Goal: Information Seeking & Learning: Learn about a topic

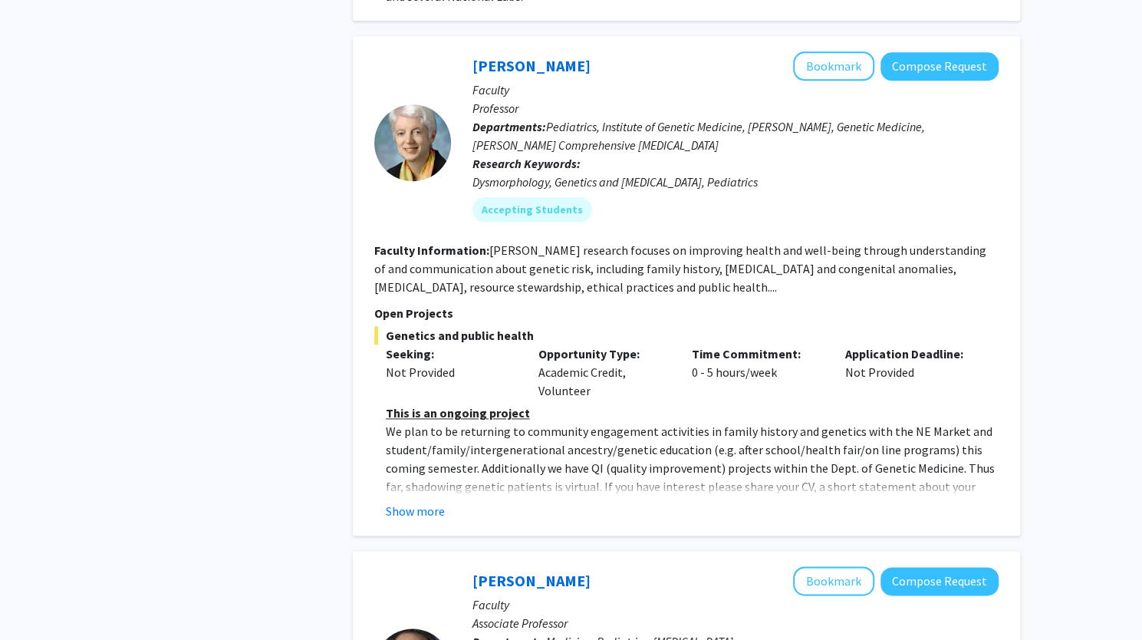
scroll to position [967, 0]
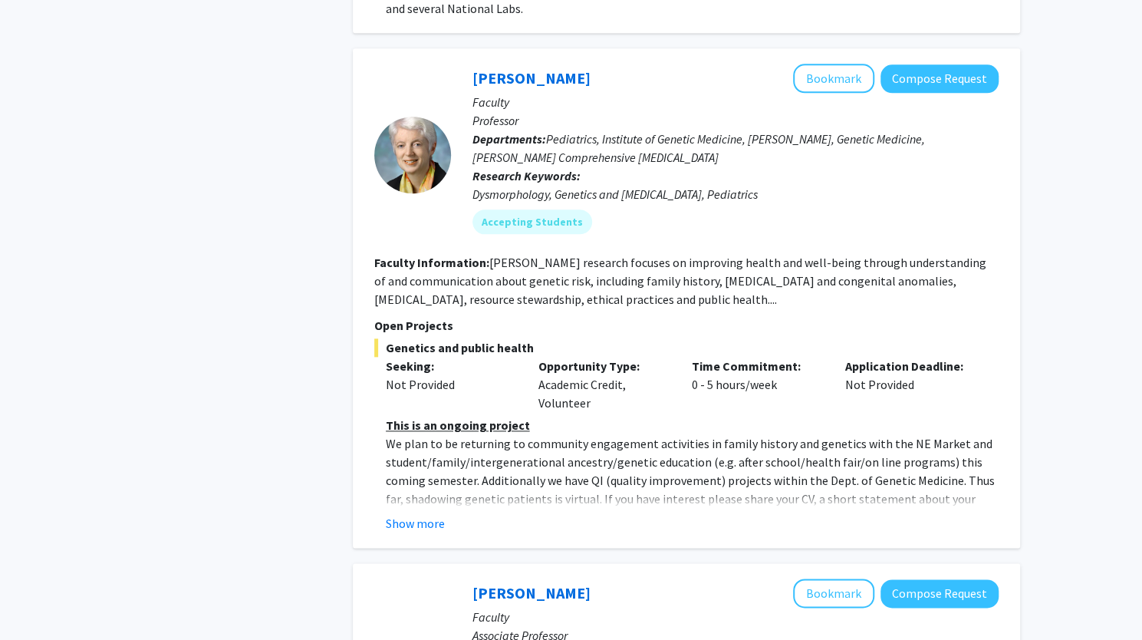
click at [568, 360] on div "Opportunity Type: Academic Credit, Volunteer" at bounding box center [603, 384] width 153 height 55
drag, startPoint x: 568, startPoint y: 360, endPoint x: 568, endPoint y: 372, distance: 11.5
click at [568, 372] on div "Opportunity Type: Academic Credit, Volunteer" at bounding box center [603, 384] width 153 height 55
click at [550, 253] on section "Faculty Information: [PERSON_NAME] research focuses on improving health and wel…" at bounding box center [686, 280] width 624 height 55
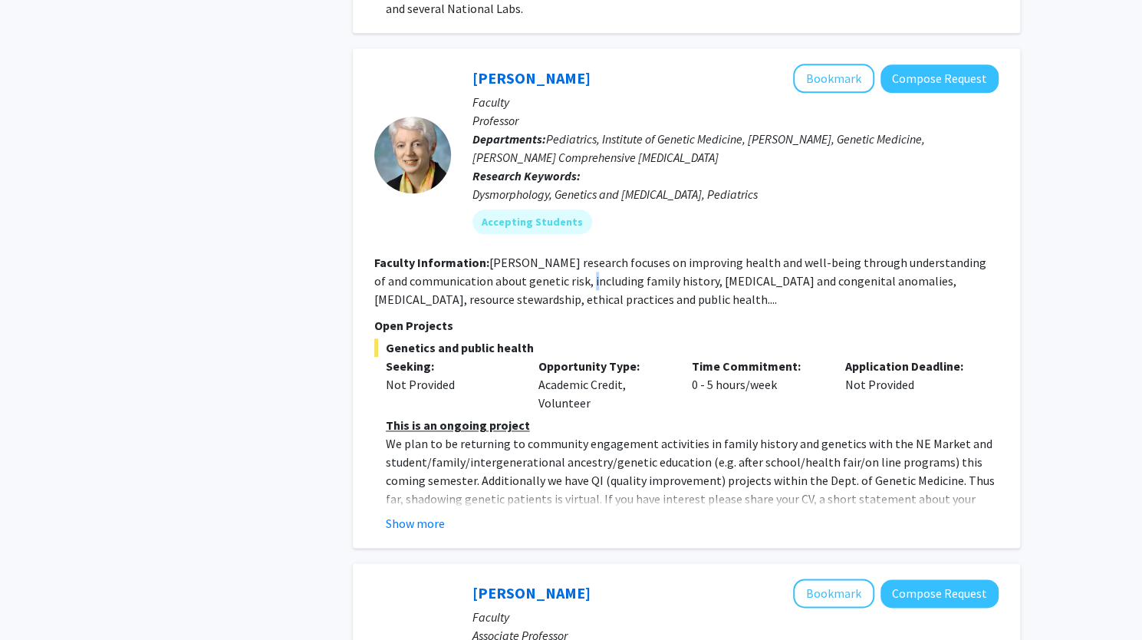
click at [550, 253] on section "Faculty Information: [PERSON_NAME] research focuses on improving health and wel…" at bounding box center [686, 280] width 624 height 55
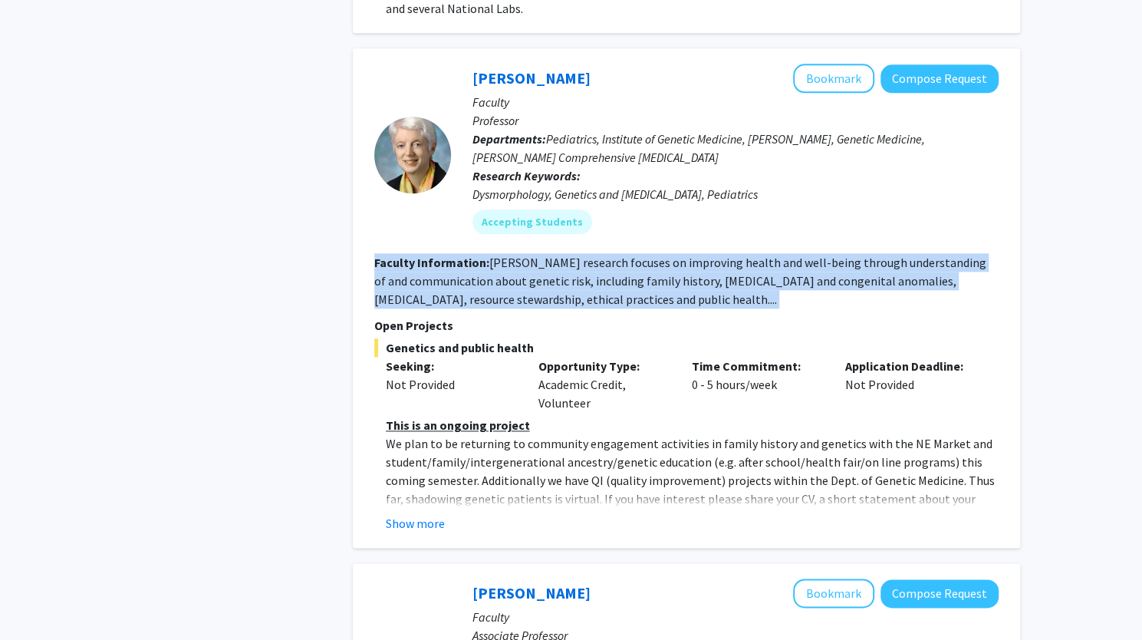
click at [550, 253] on section "Faculty Information: [PERSON_NAME] research focuses on improving health and wel…" at bounding box center [686, 280] width 624 height 55
drag, startPoint x: 550, startPoint y: 252, endPoint x: 488, endPoint y: 257, distance: 62.4
click at [488, 257] on fg-read-more "[PERSON_NAME] research focuses on improving health and well-being through under…" at bounding box center [680, 281] width 612 height 52
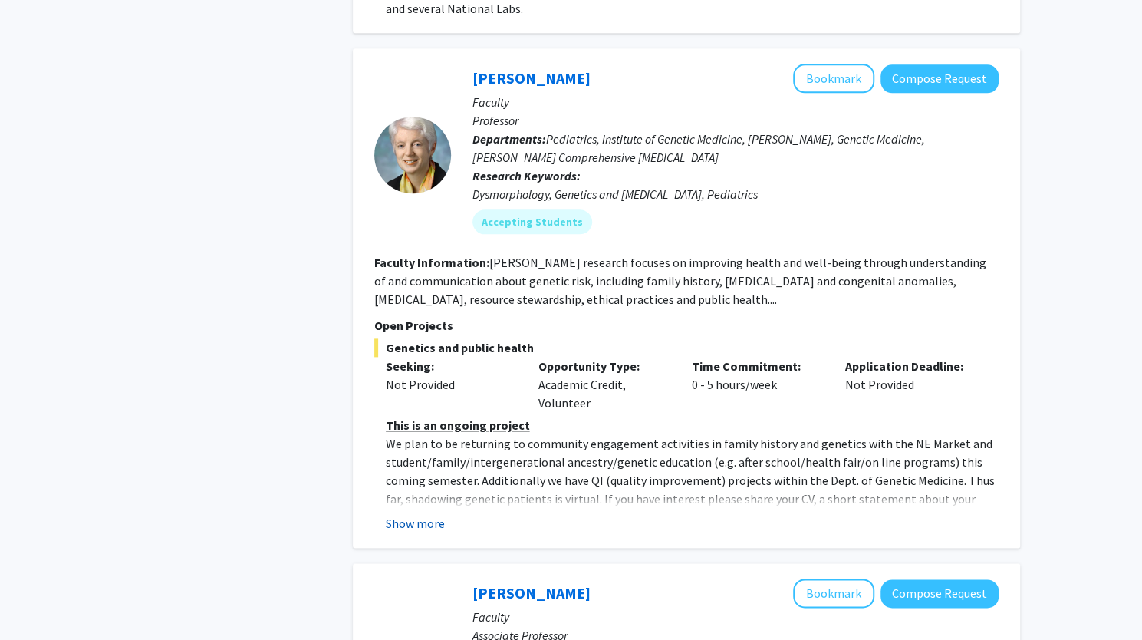
click at [401, 514] on button "Show more" at bounding box center [415, 523] width 59 height 18
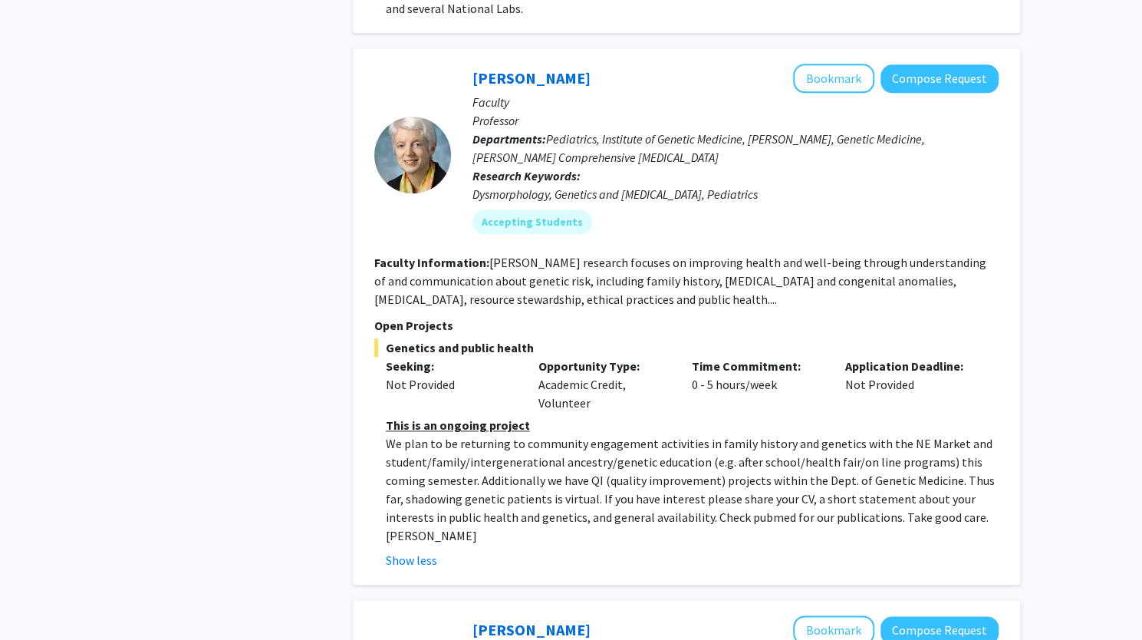
click at [483, 466] on p "We plan to be returning to community engagement activities in family history an…" at bounding box center [692, 489] width 613 height 110
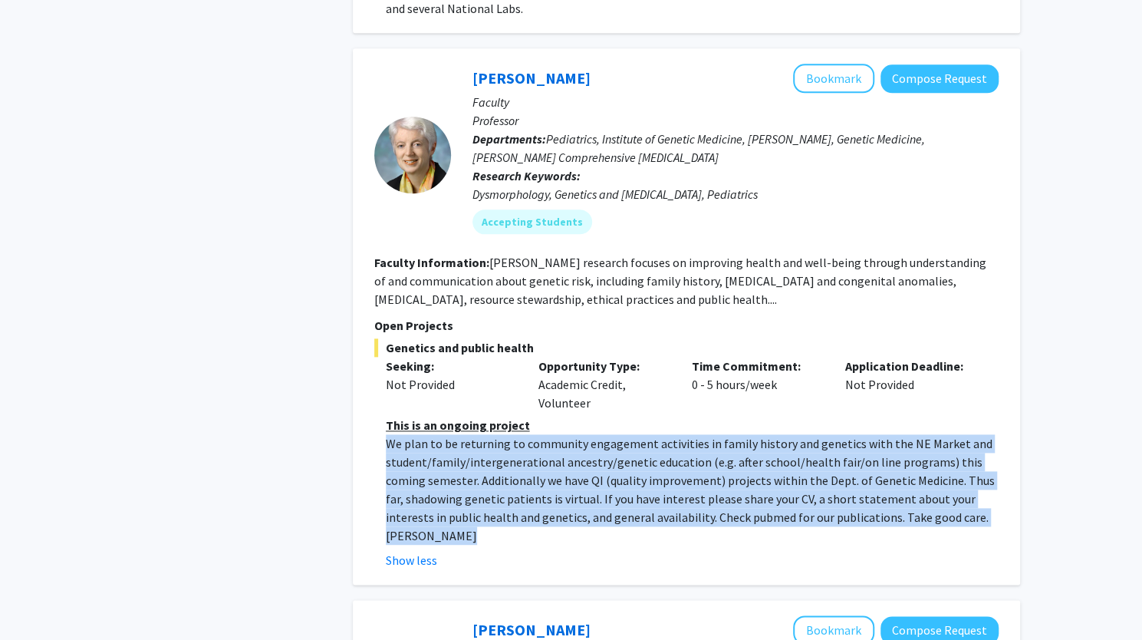
click at [483, 466] on p "We plan to be returning to community engagement activities in family history an…" at bounding box center [692, 489] width 613 height 110
